Goal: Task Accomplishment & Management: Manage account settings

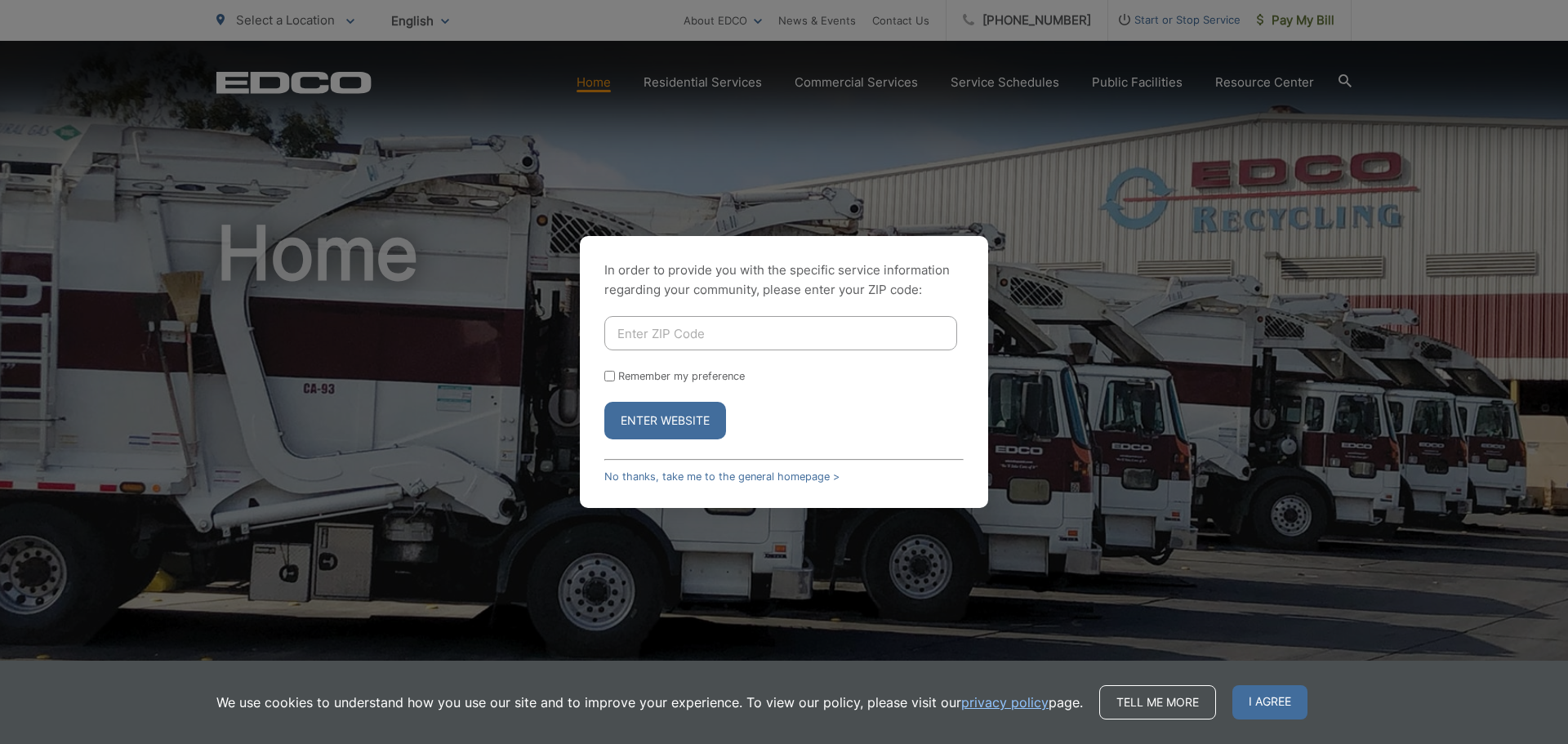
click at [668, 332] on input "Enter ZIP Code" at bounding box center [781, 332] width 353 height 34
type input "92081"
click at [672, 433] on button "Enter Website" at bounding box center [665, 420] width 122 height 37
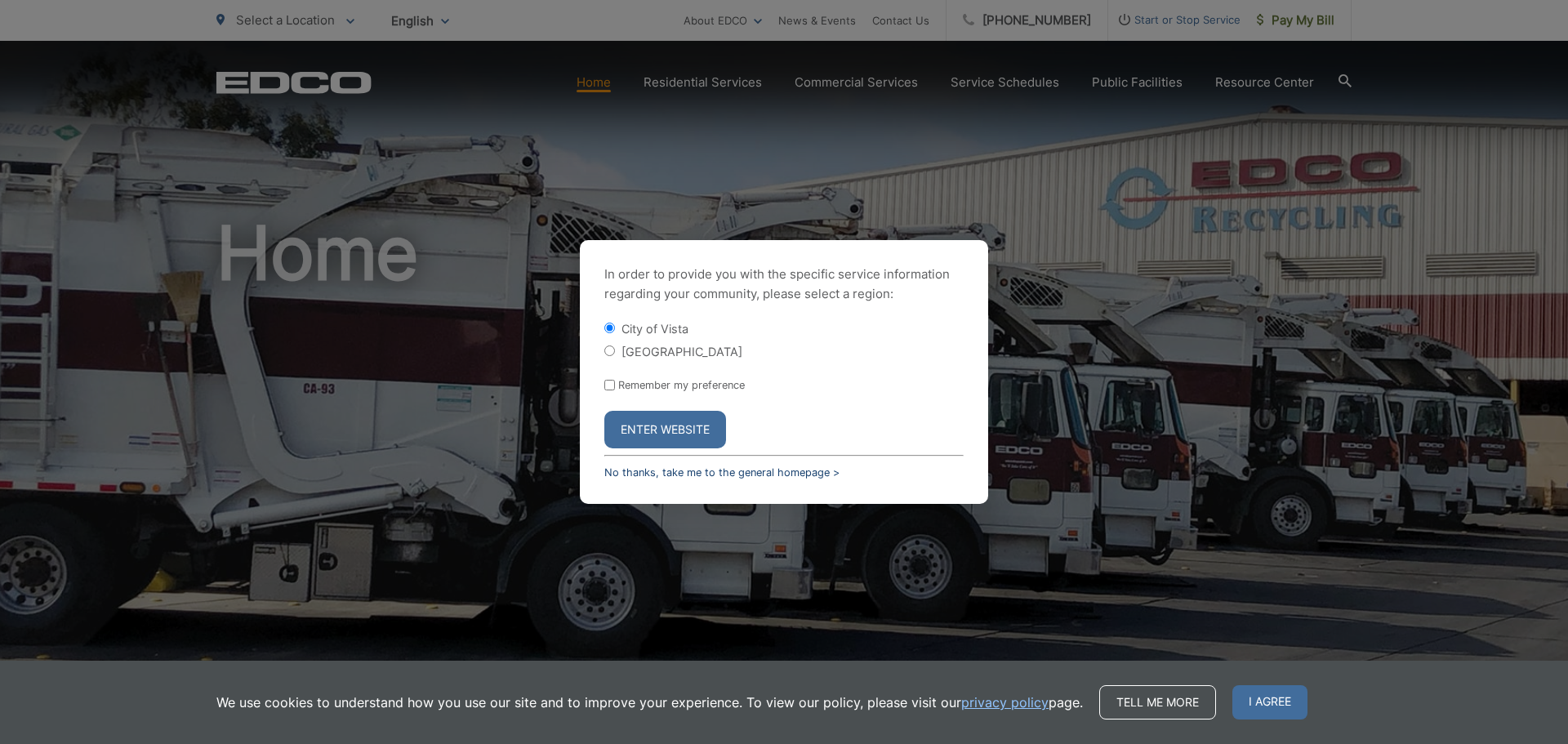
click at [729, 477] on link "No thanks, take me to the general homepage >" at bounding box center [722, 472] width 235 height 12
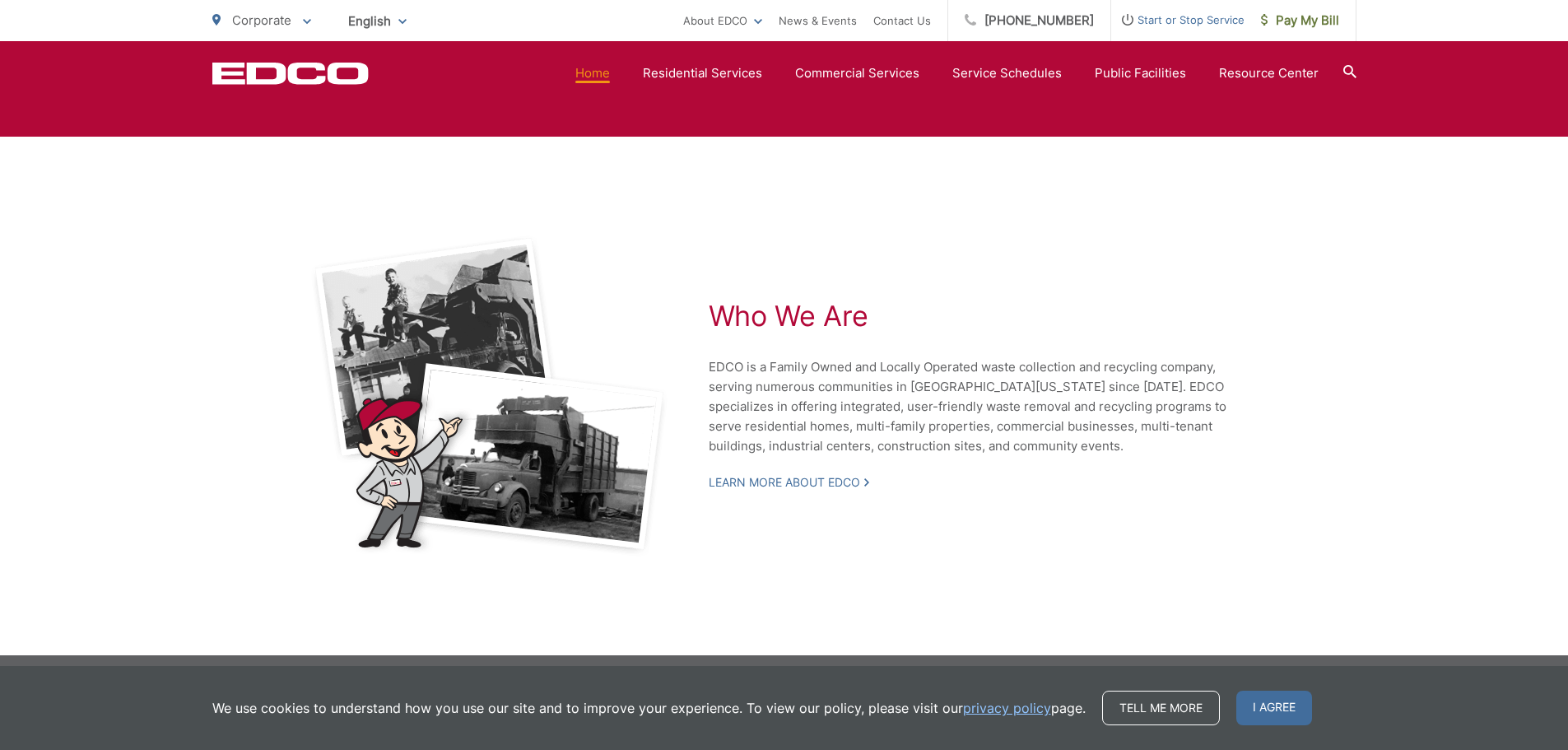
scroll to position [3313, 0]
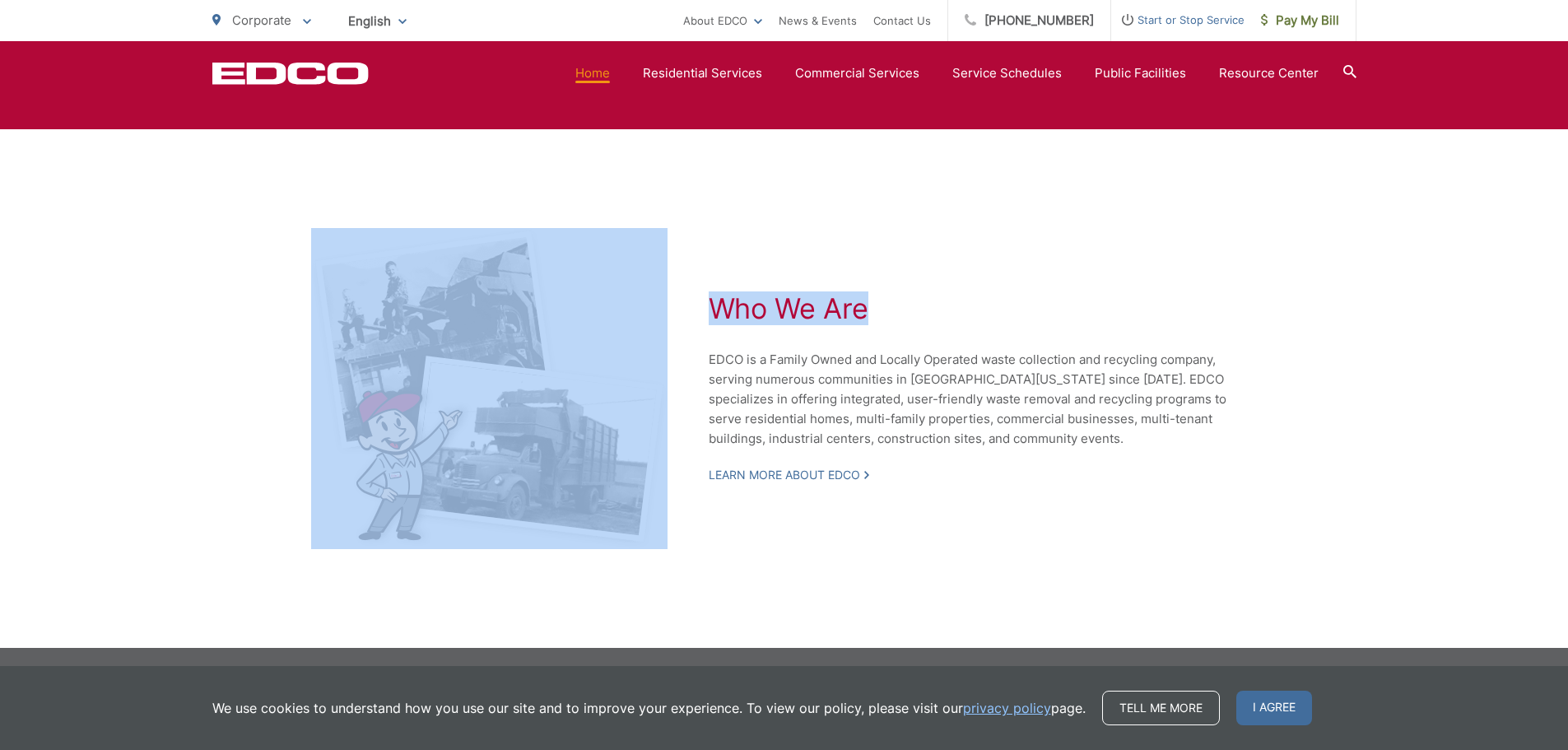
drag, startPoint x: 1345, startPoint y: 72, endPoint x: 1277, endPoint y: 258, distance: 198.0
click at [1275, 258] on div "Who We Are EDCO is a Family Owned and Locally Operated waste collection and rec…" at bounding box center [834, 388] width 1046 height 321
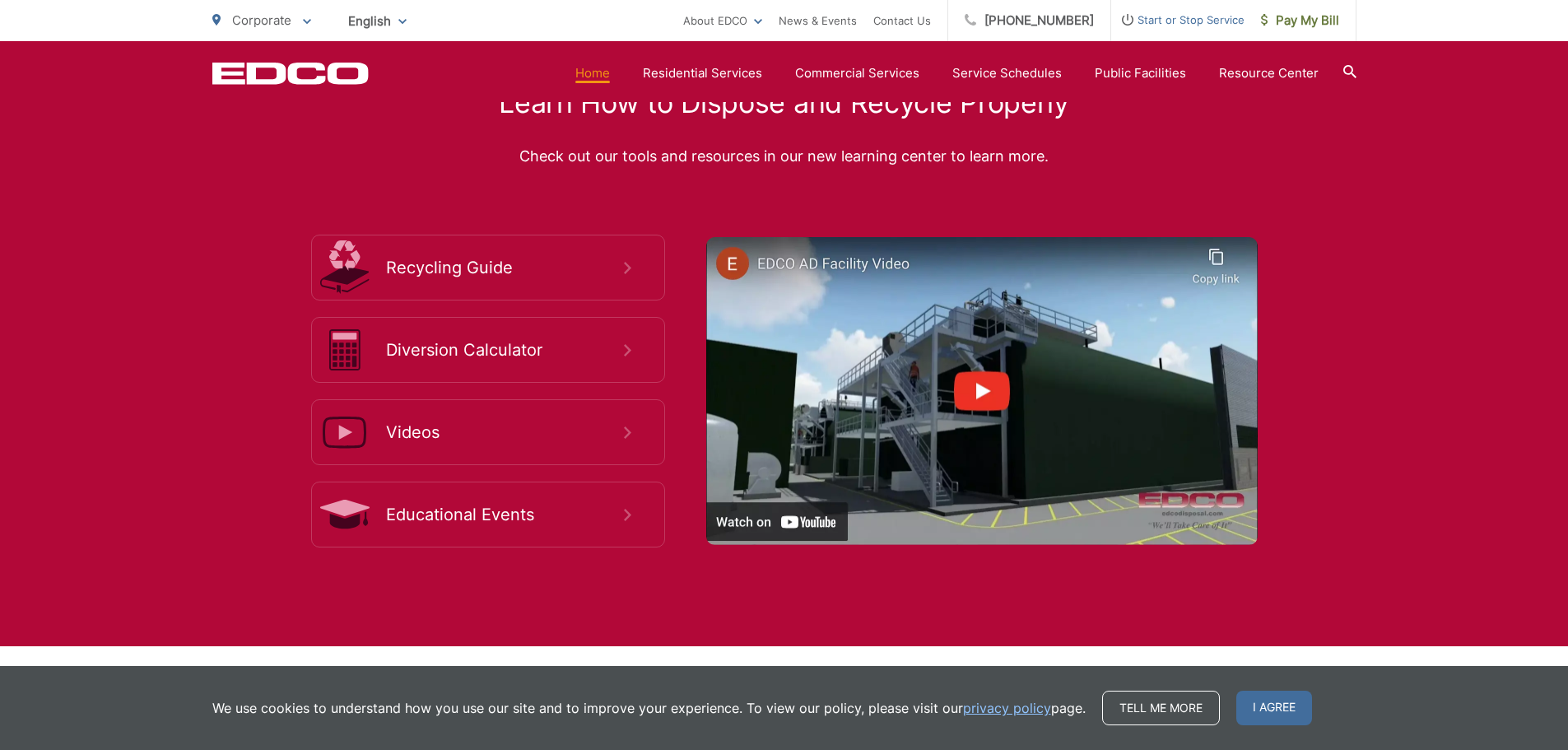
scroll to position [2848, 0]
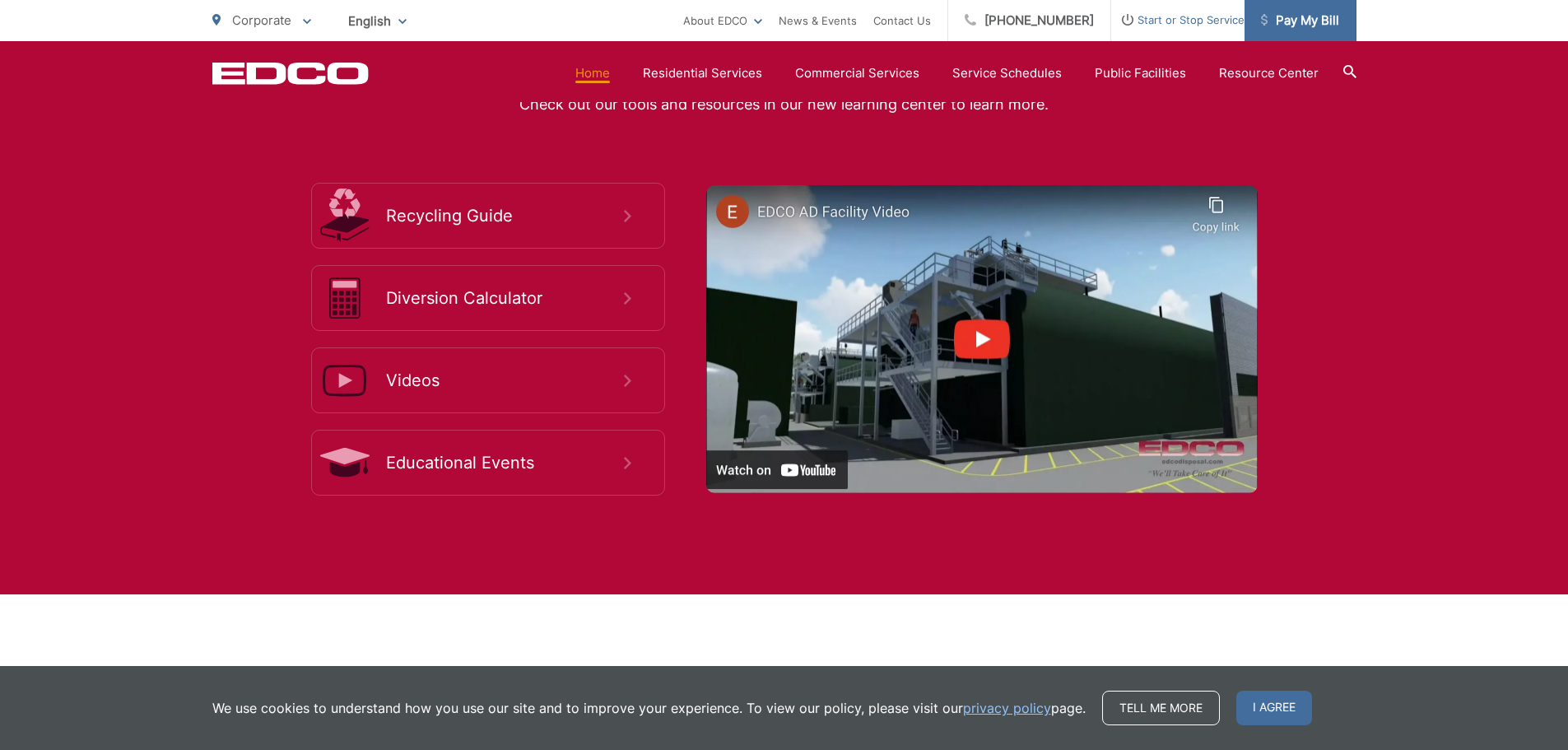
click at [1274, 15] on span "Pay My Bill" at bounding box center [1300, 20] width 78 height 20
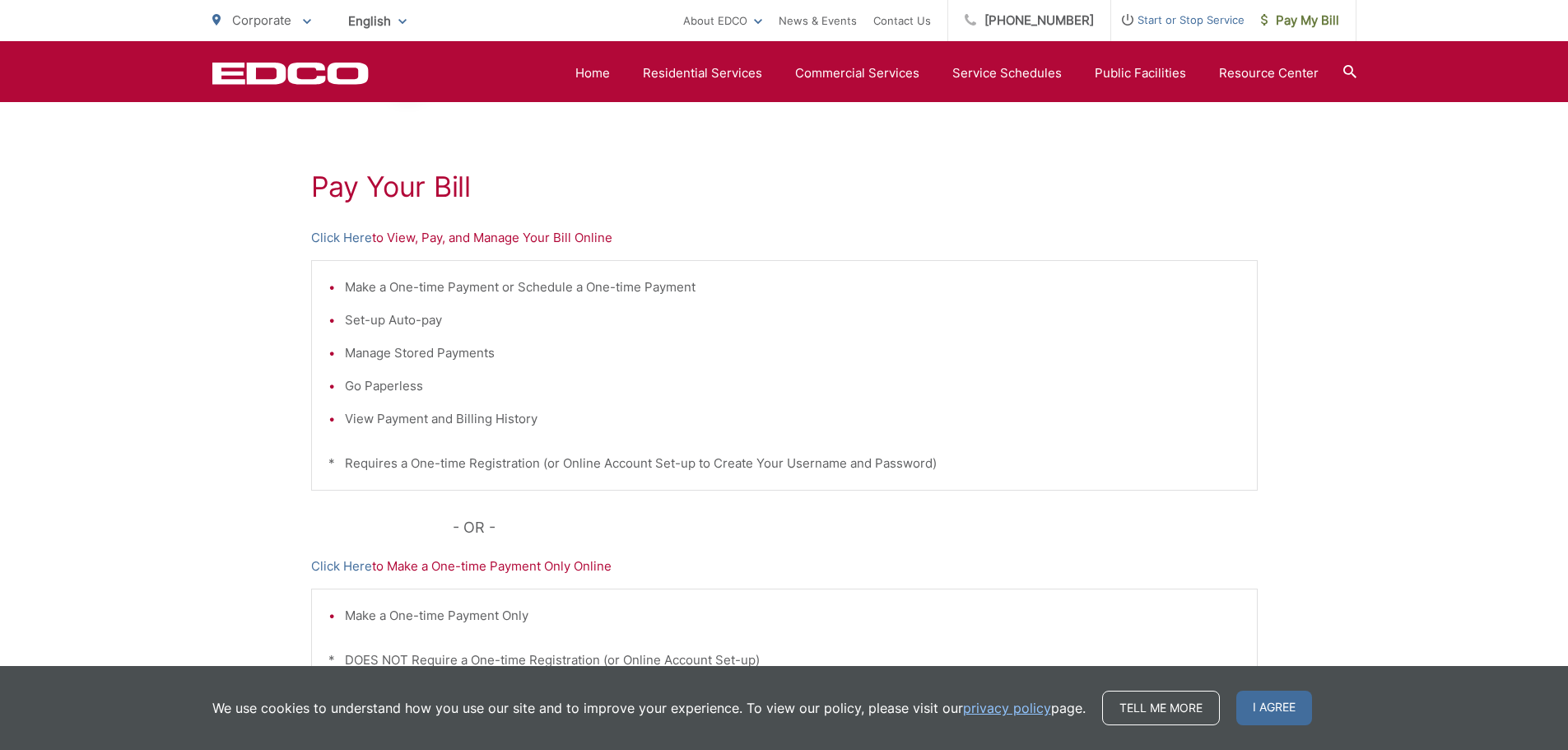
scroll to position [256, 0]
click at [385, 240] on p "Click Here to View, Pay, and Manage Your Bill Online" at bounding box center [784, 239] width 947 height 20
click at [341, 240] on link "Click Here" at bounding box center [341, 239] width 60 height 20
